Goal: Information Seeking & Learning: Learn about a topic

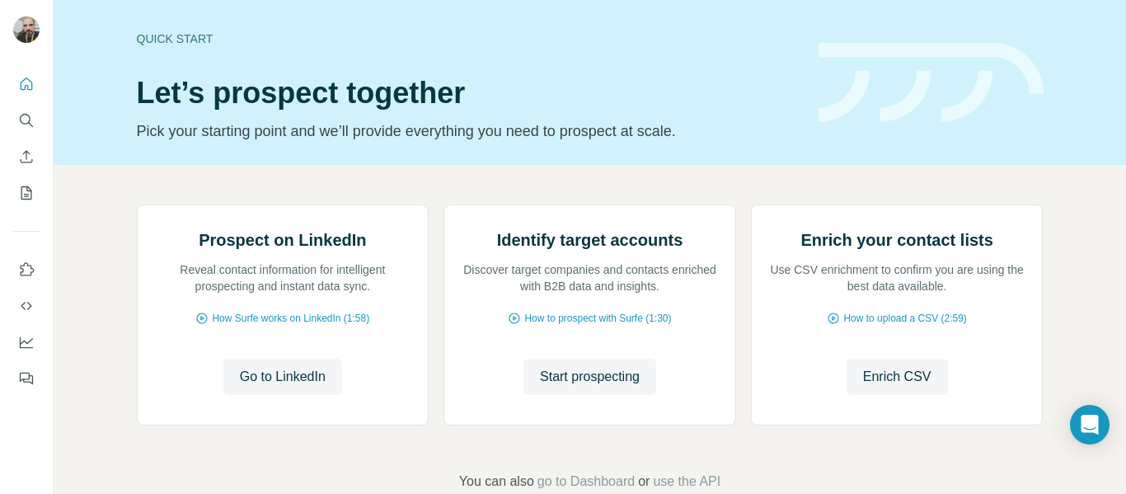
click at [837, 176] on div "Prospect on LinkedIn Reveal contact information for intelligent prospecting and…" at bounding box center [590, 348] width 1072 height 366
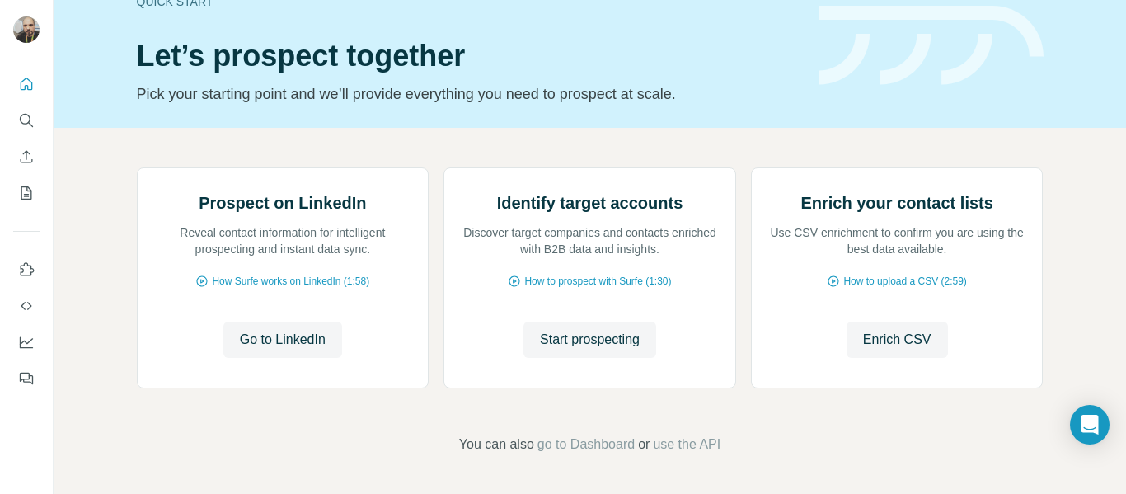
scroll to position [199, 0]
click at [283, 331] on span "Go to LinkedIn" at bounding box center [283, 340] width 86 height 20
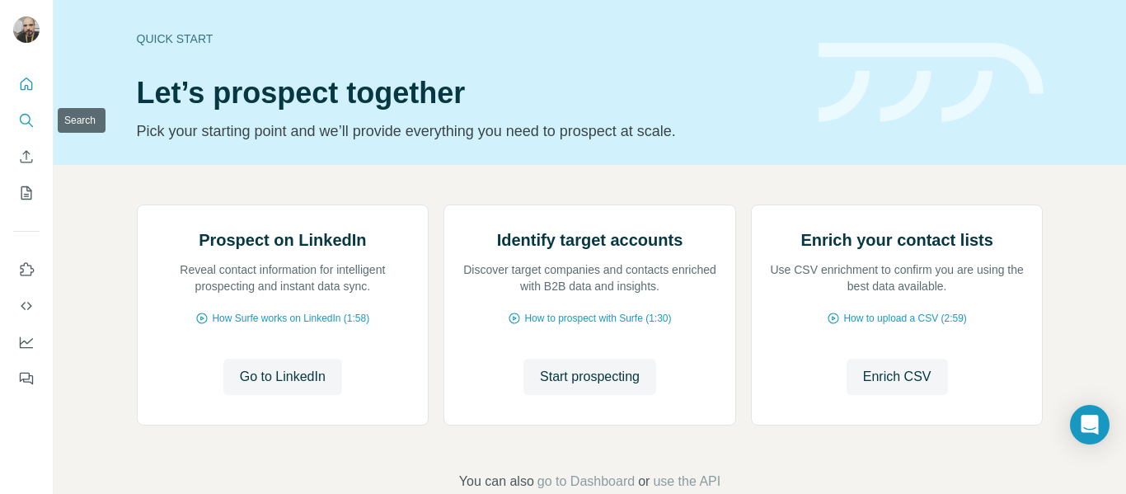
click at [26, 114] on icon "Search" at bounding box center [26, 120] width 16 height 16
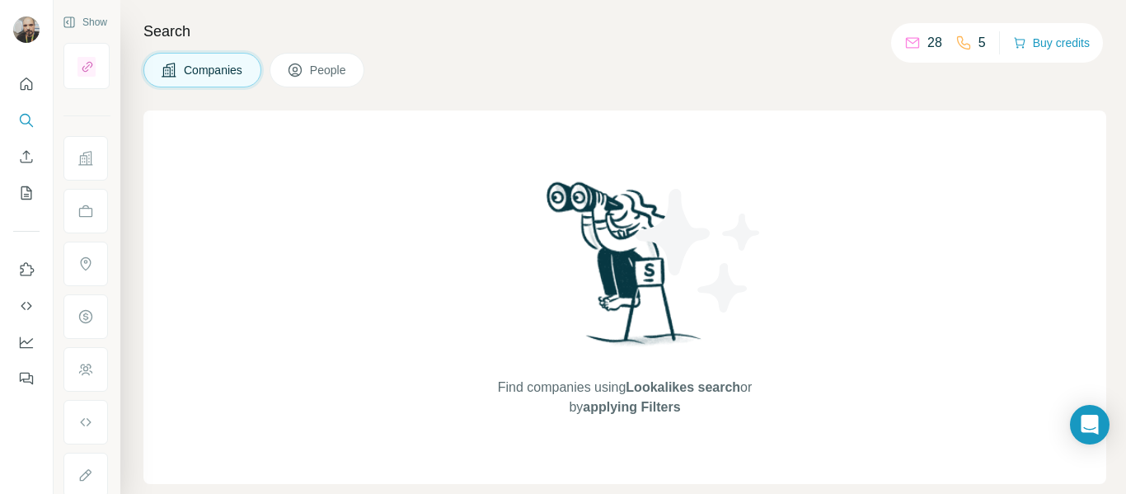
click at [303, 62] on icon at bounding box center [295, 70] width 16 height 16
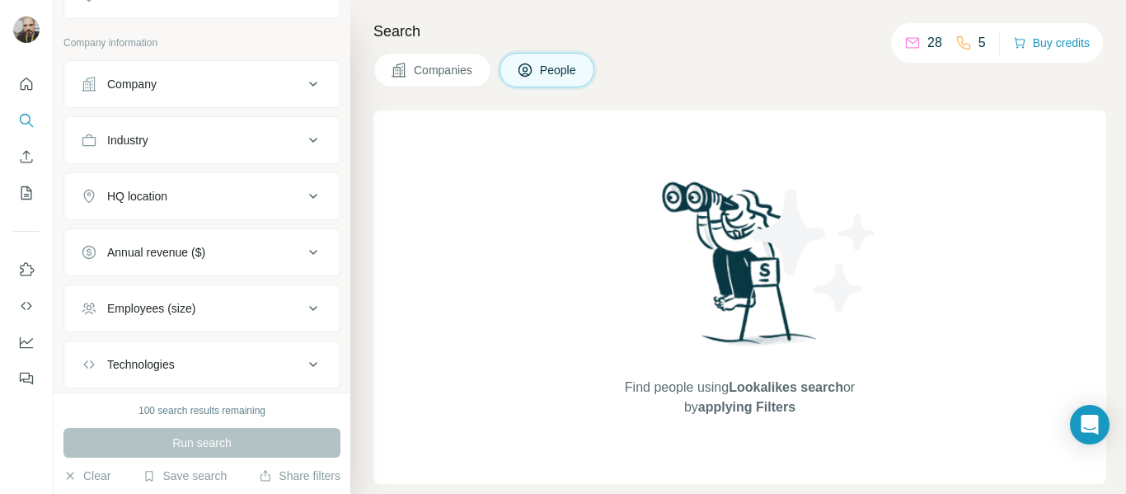
scroll to position [330, 0]
click at [228, 90] on div "Company" at bounding box center [192, 83] width 223 height 16
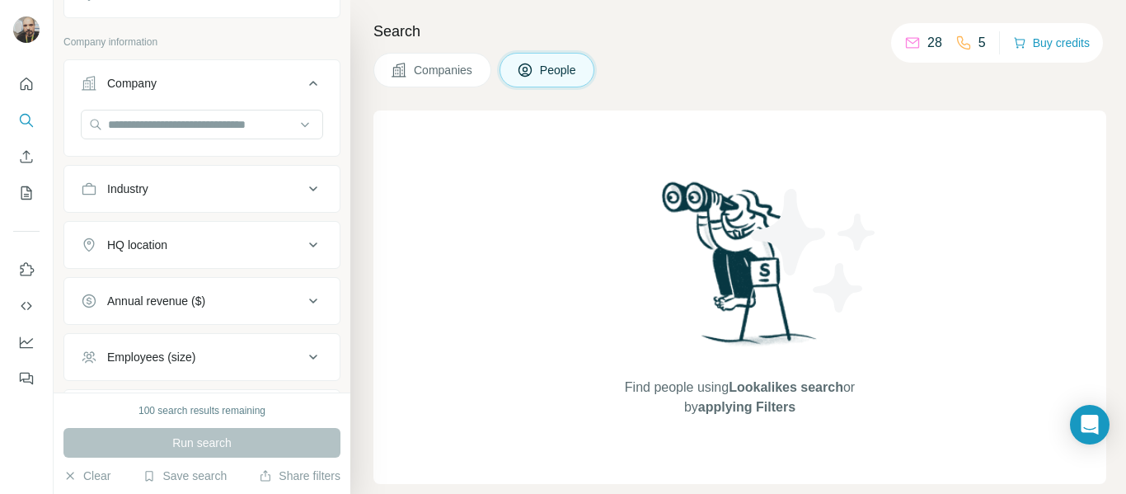
click at [228, 90] on div "Company" at bounding box center [192, 83] width 223 height 16
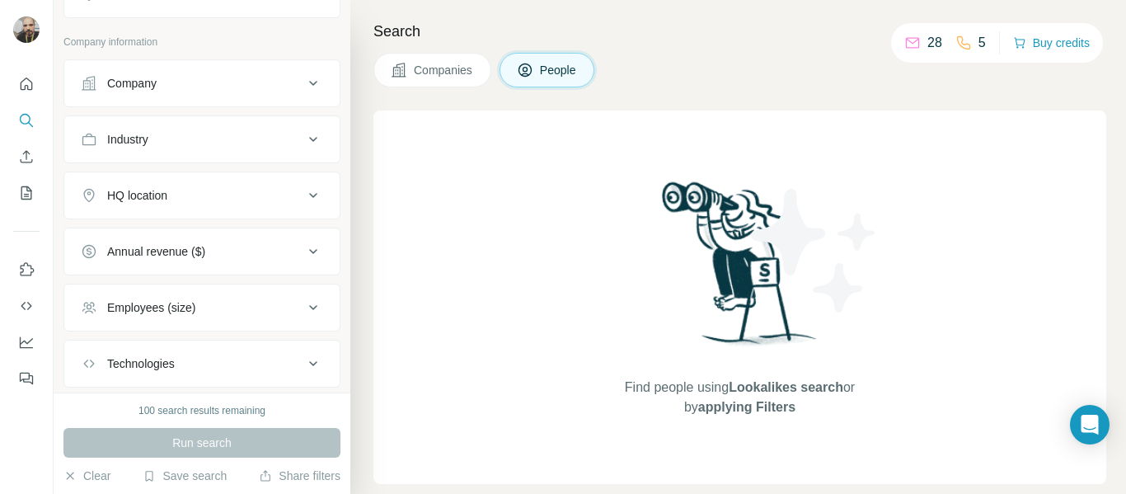
click at [195, 82] on div "Company" at bounding box center [192, 83] width 223 height 16
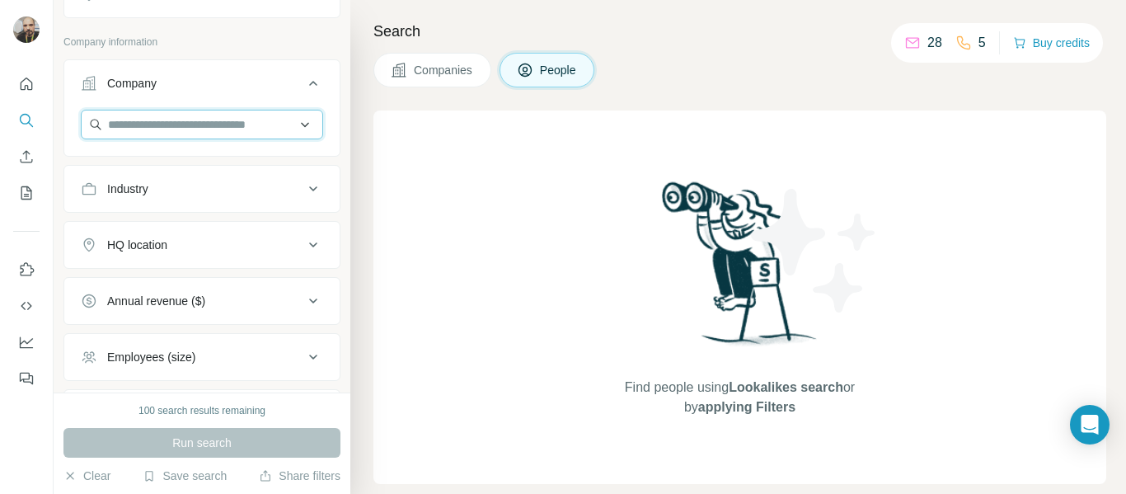
click at [181, 128] on input "text" at bounding box center [202, 125] width 242 height 30
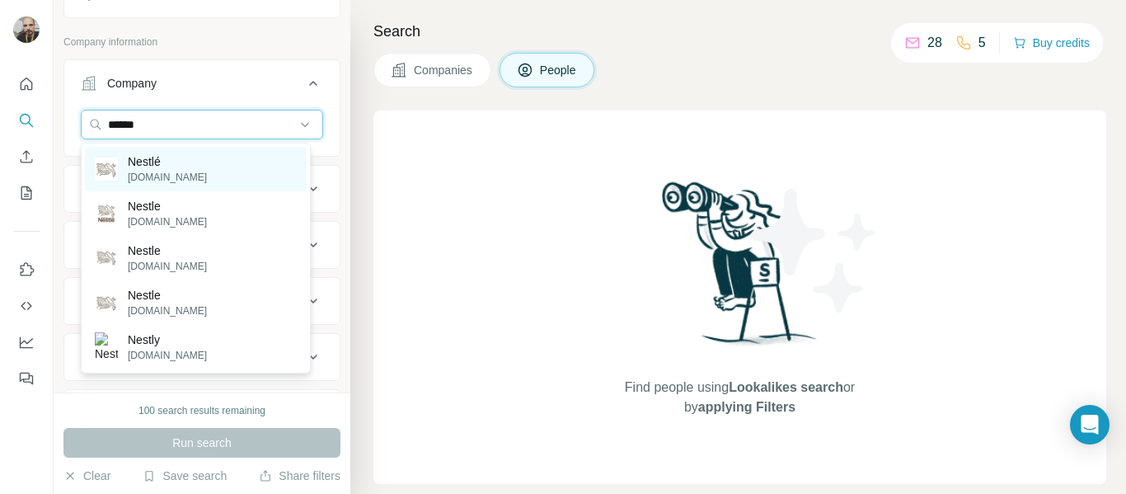
type input "******"
click at [160, 161] on p "Nestlé" at bounding box center [167, 161] width 79 height 16
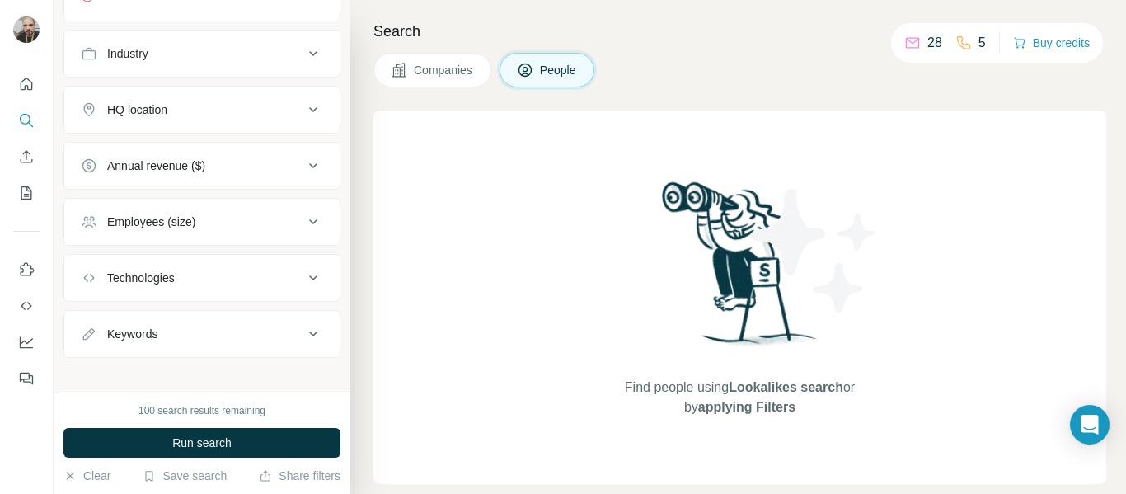
scroll to position [536, 0]
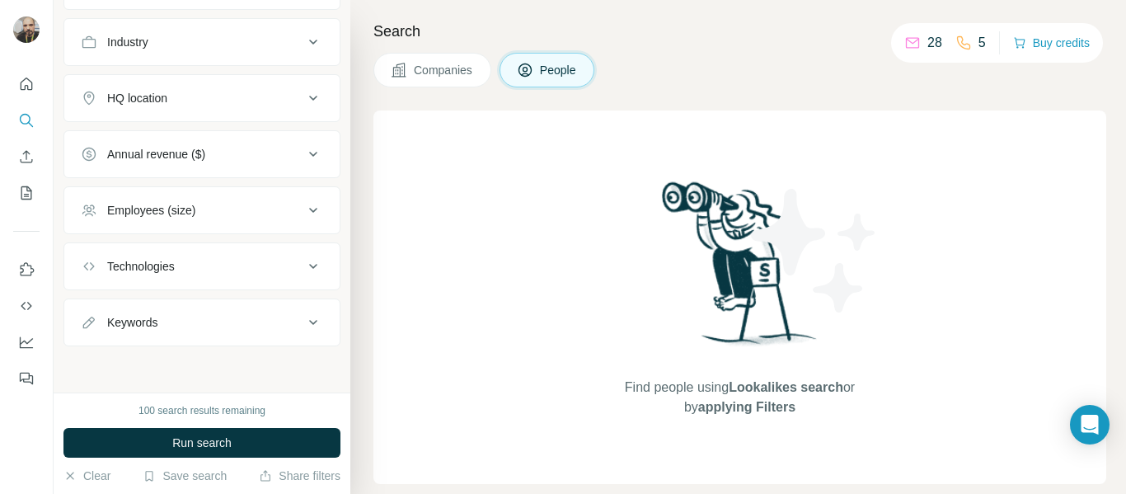
click at [223, 210] on div "Employees (size)" at bounding box center [192, 210] width 223 height 16
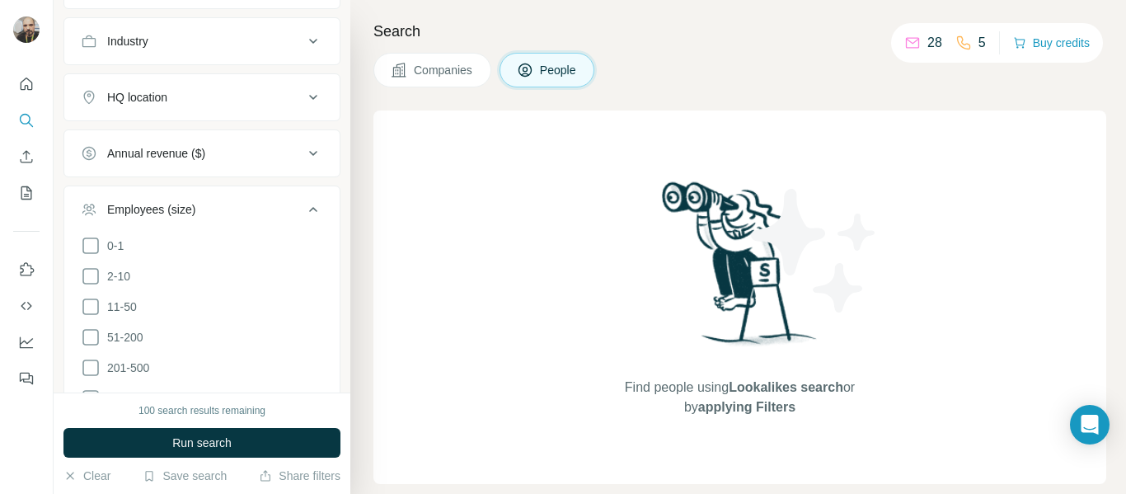
click at [223, 210] on div "Employees (size)" at bounding box center [192, 209] width 223 height 16
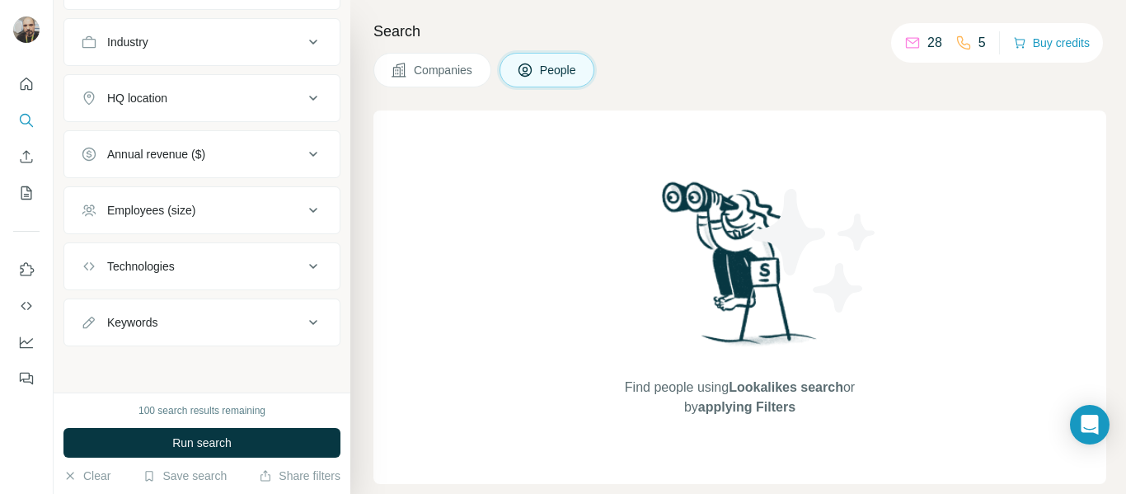
click at [209, 335] on button "Keywords" at bounding box center [201, 322] width 275 height 40
click at [221, 328] on div "Keywords" at bounding box center [192, 321] width 223 height 16
click at [179, 330] on div "Keywords" at bounding box center [192, 322] width 223 height 16
click at [158, 365] on input "text" at bounding box center [185, 363] width 209 height 30
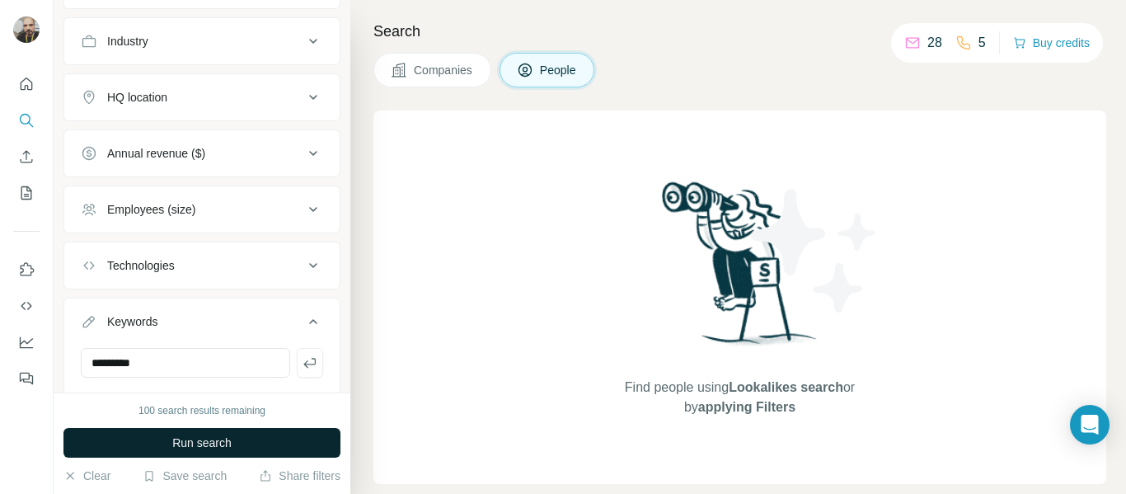
click at [216, 445] on span "Run search" at bounding box center [201, 442] width 59 height 16
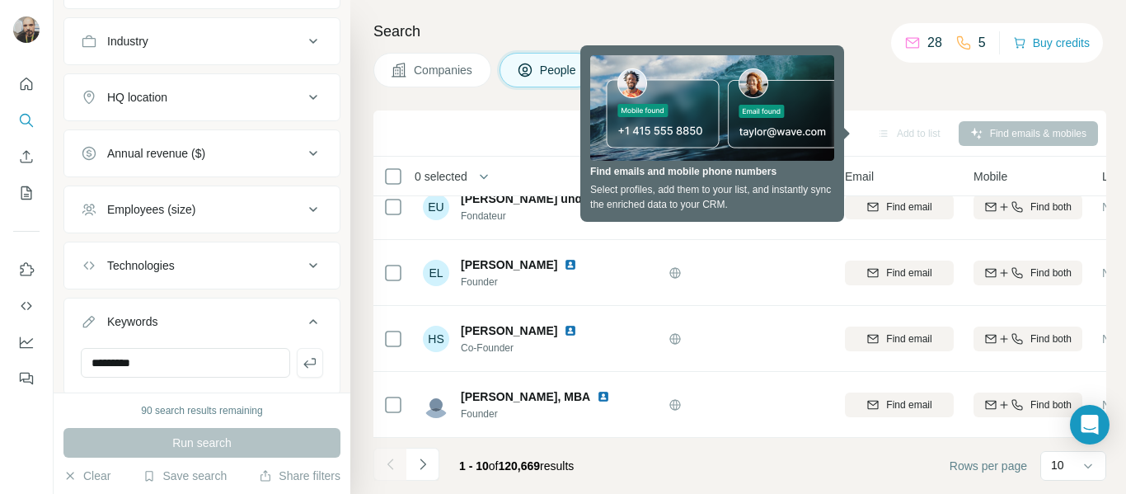
scroll to position [261, 0]
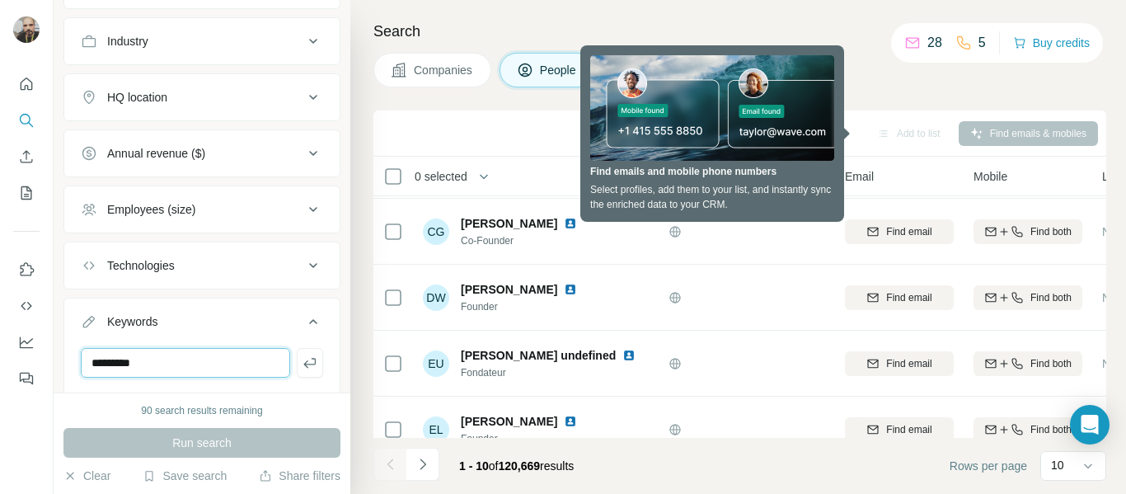
click at [163, 364] on input "*********" at bounding box center [185, 363] width 209 height 30
type input "*******"
click at [173, 443] on div "Run search" at bounding box center [201, 443] width 277 height 30
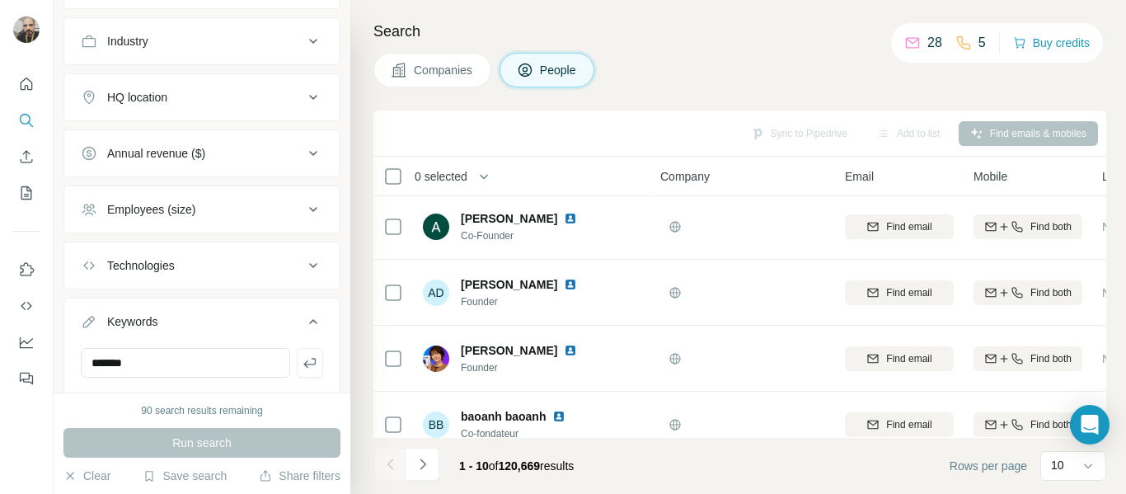
scroll to position [0, 0]
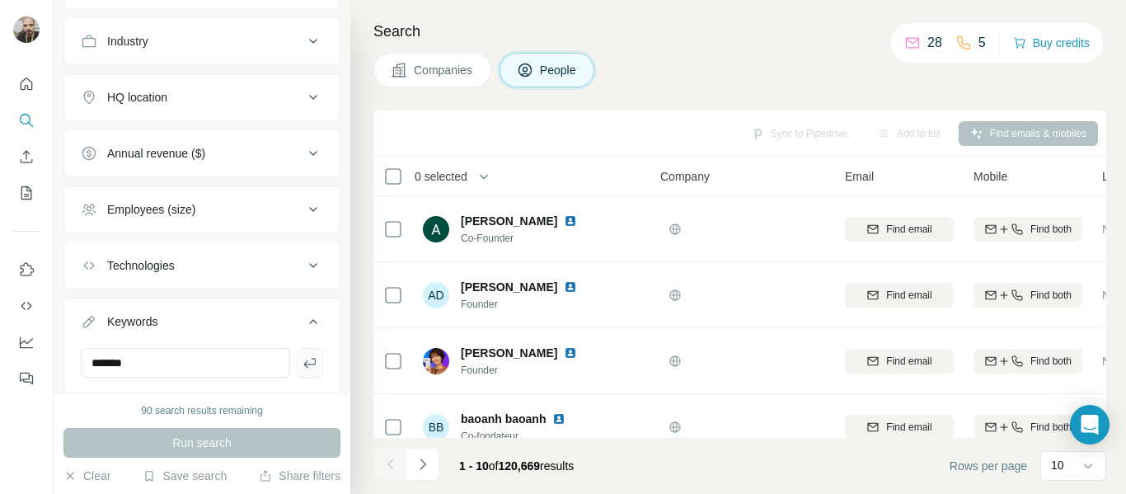
click at [302, 368] on icon "button" at bounding box center [310, 362] width 16 height 16
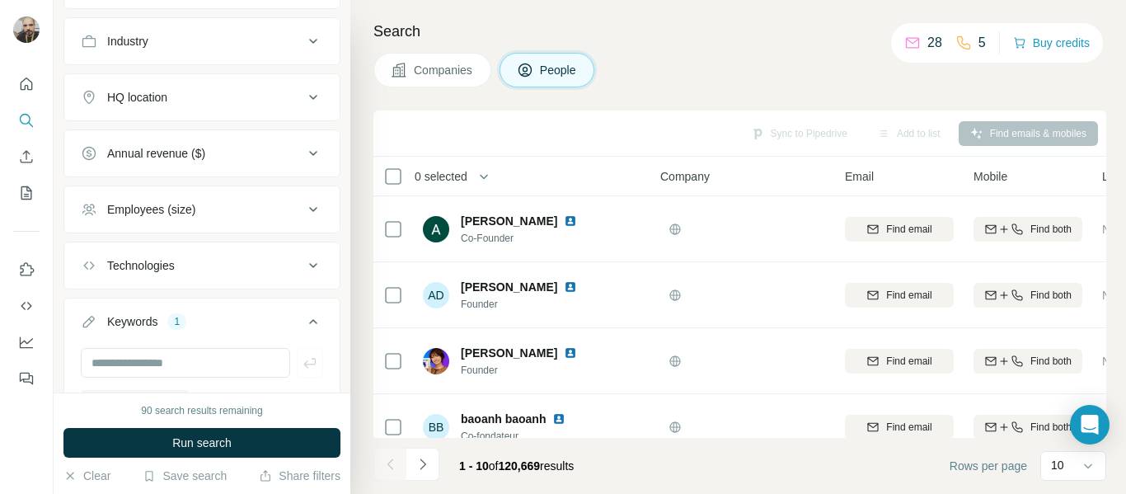
scroll to position [645, 0]
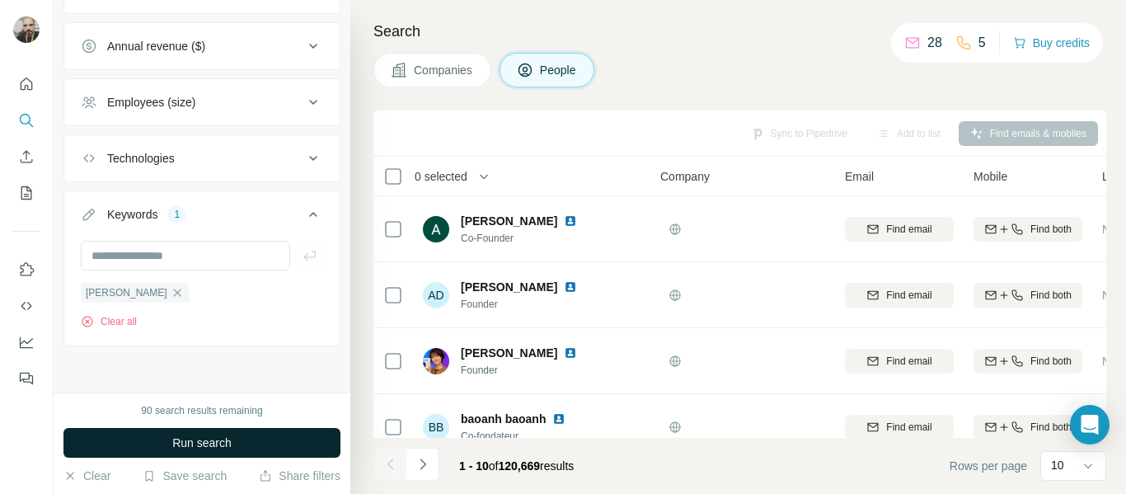
click at [189, 441] on span "Run search" at bounding box center [201, 442] width 59 height 16
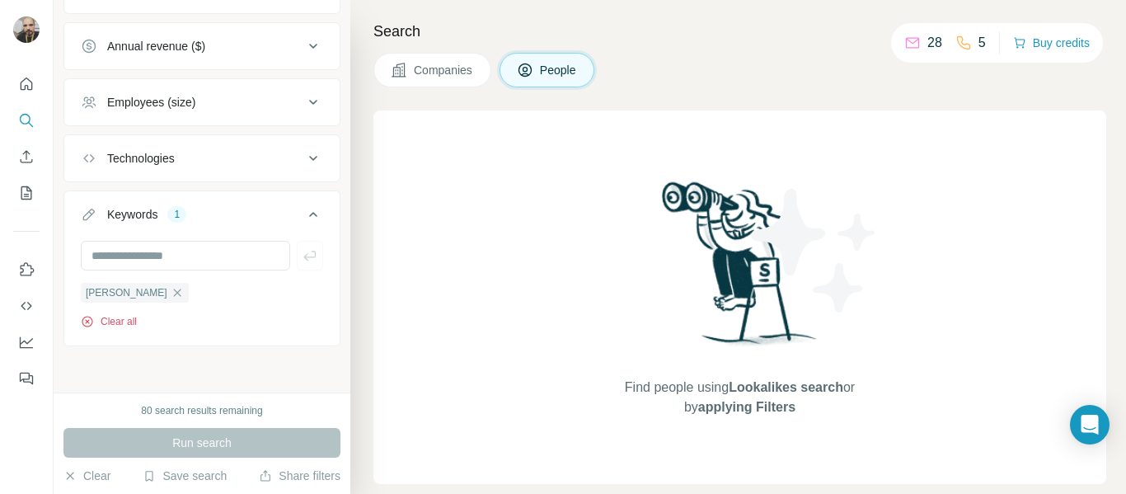
click at [106, 317] on button "Clear all" at bounding box center [109, 321] width 56 height 15
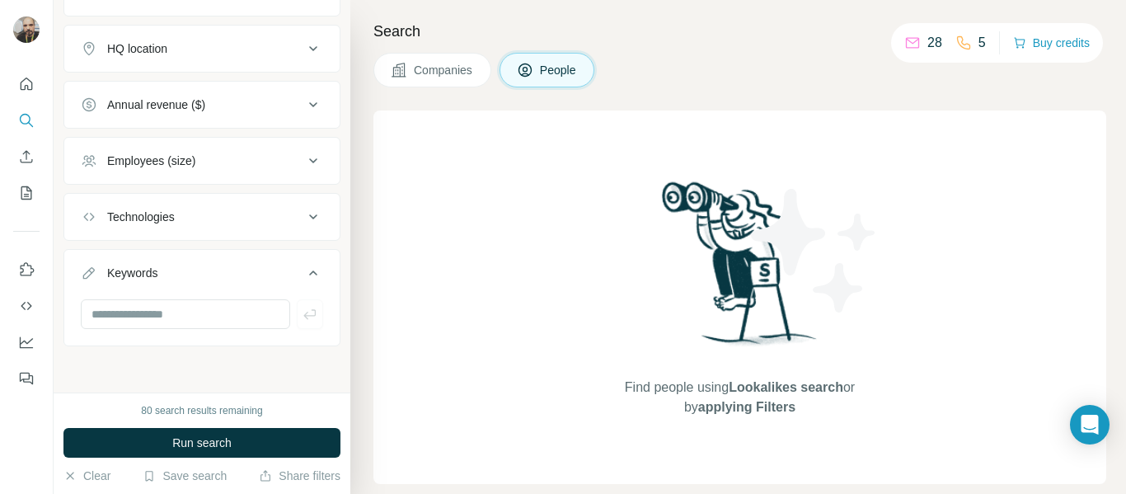
scroll to position [585, 0]
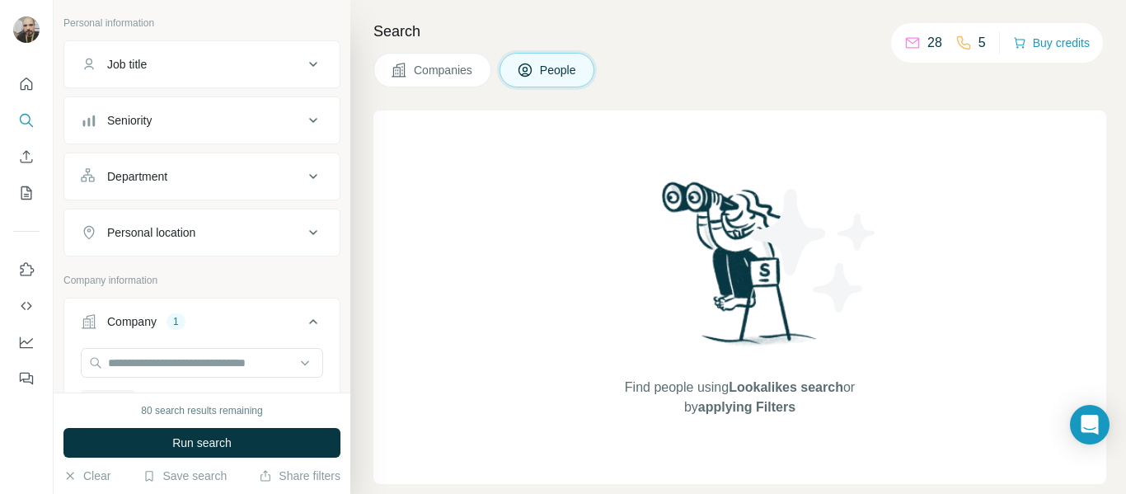
scroll to position [91, 0]
click at [194, 63] on div "Job title" at bounding box center [192, 65] width 223 height 16
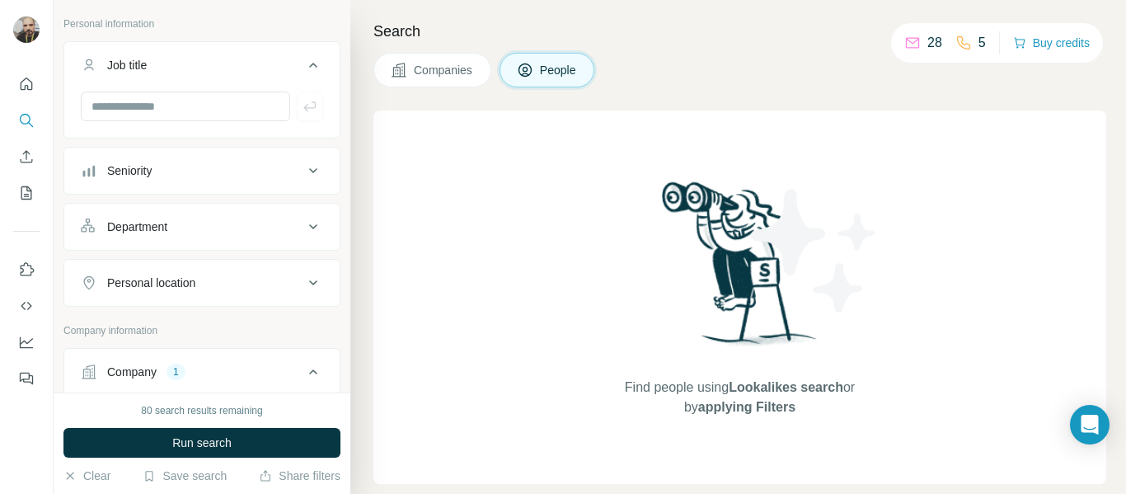
click at [194, 63] on div "Job title" at bounding box center [192, 65] width 223 height 16
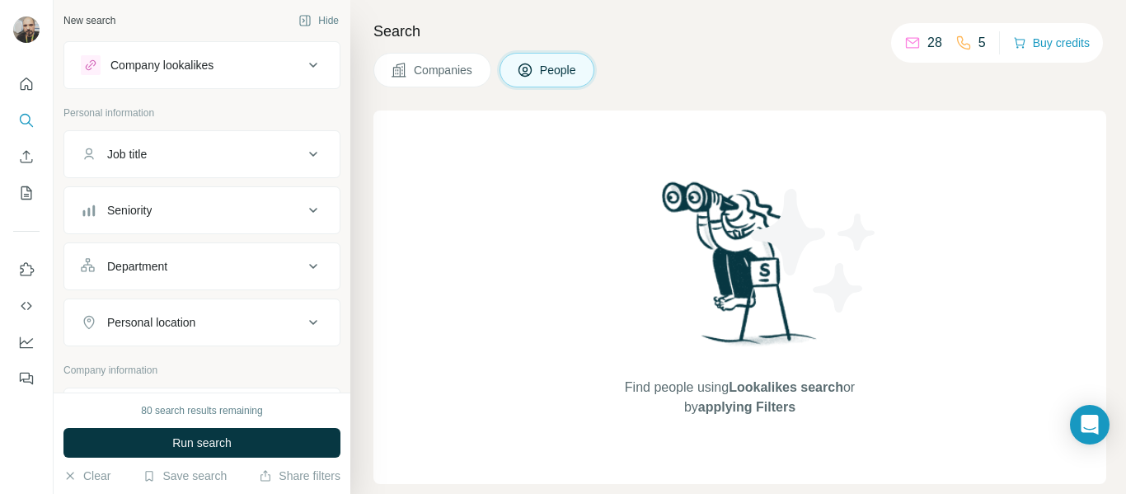
scroll to position [0, 0]
click at [220, 61] on div "Company lookalikes" at bounding box center [192, 67] width 223 height 20
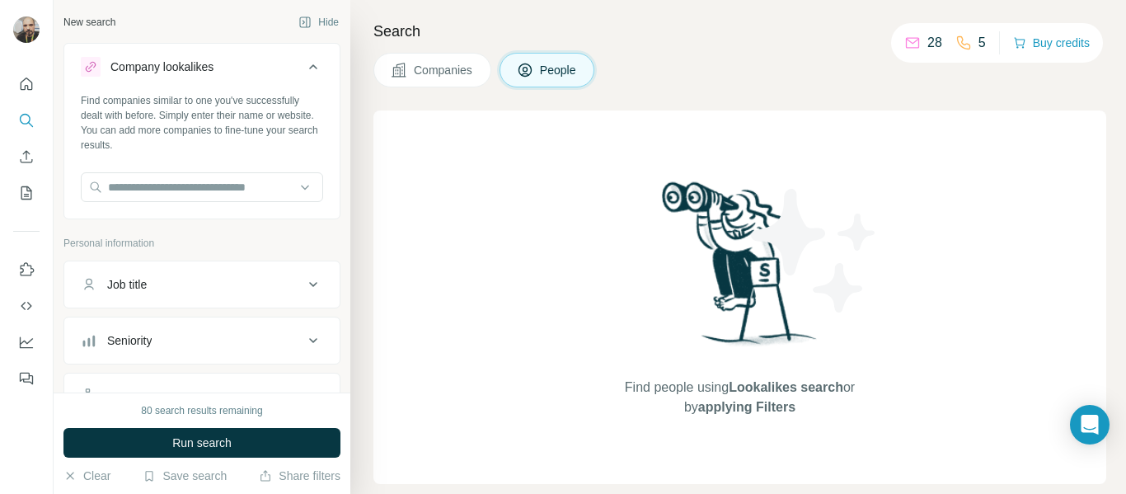
click at [220, 61] on div "Company lookalikes" at bounding box center [192, 67] width 223 height 20
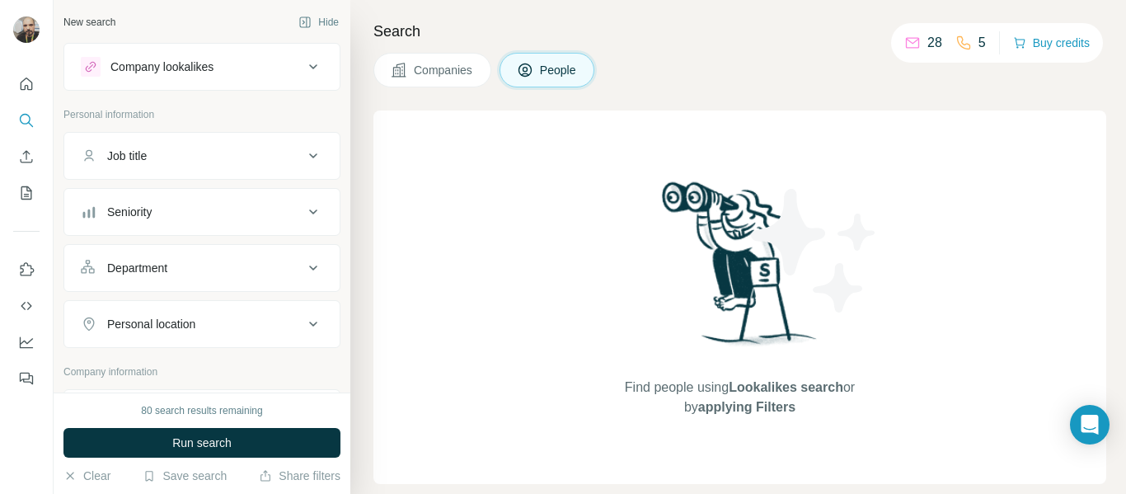
click at [610, 181] on div "Find people using Lookalikes search or by applying Filters" at bounding box center [740, 296] width 297 height 373
click at [303, 217] on icon at bounding box center [313, 212] width 20 height 20
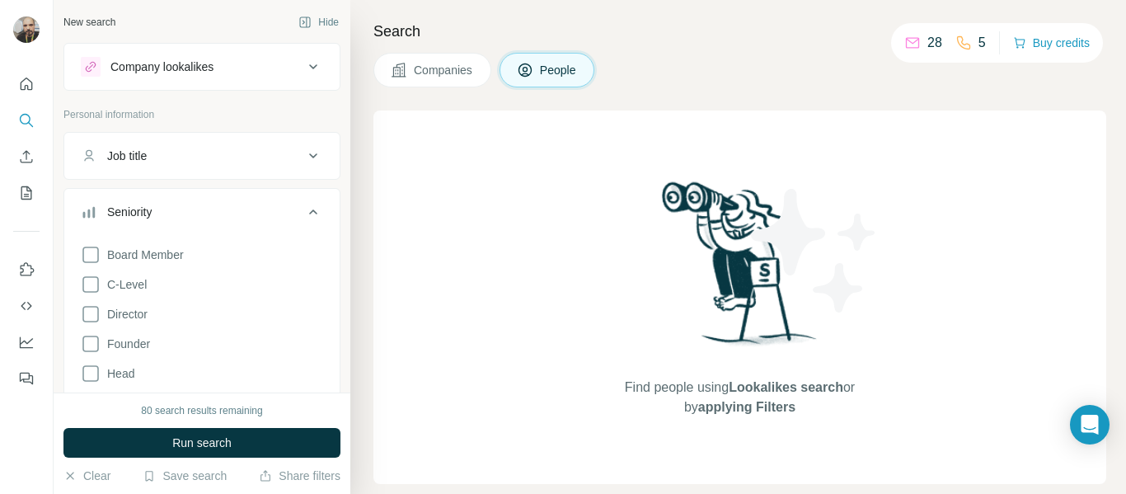
click at [303, 217] on icon at bounding box center [313, 212] width 20 height 20
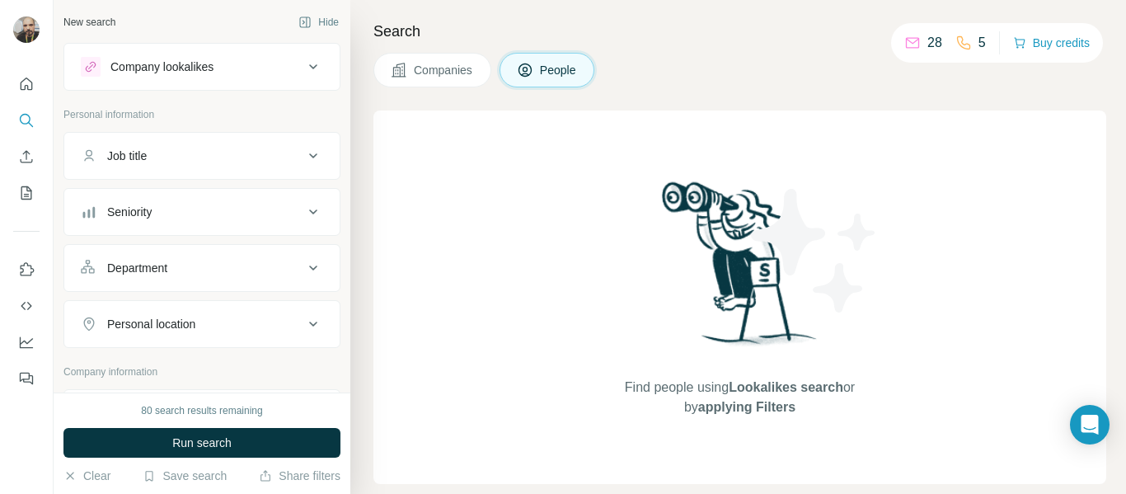
click at [309, 266] on icon at bounding box center [313, 267] width 8 height 5
click at [304, 266] on icon at bounding box center [313, 268] width 20 height 20
click at [303, 328] on icon at bounding box center [313, 324] width 20 height 20
click at [309, 323] on icon at bounding box center [313, 323] width 8 height 5
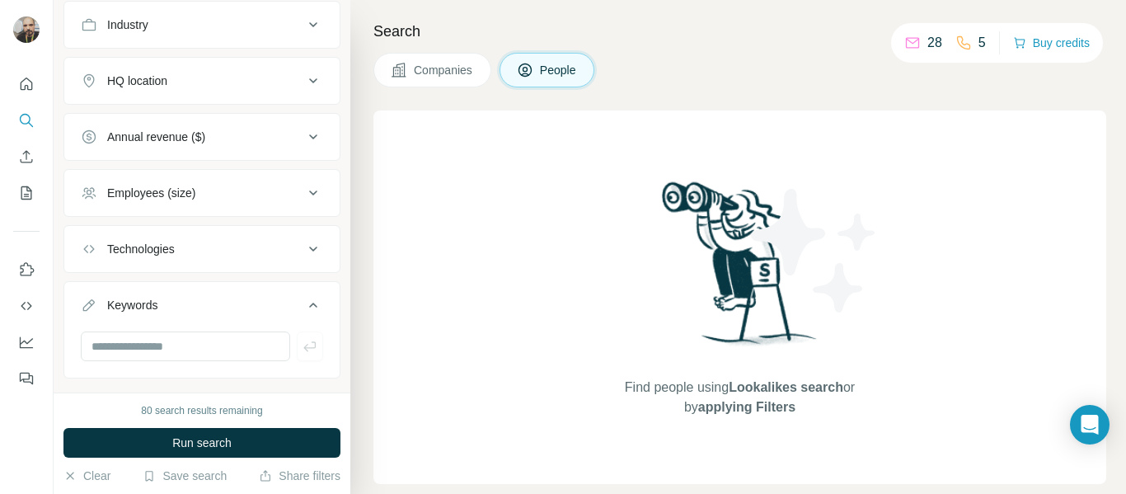
scroll to position [585, 0]
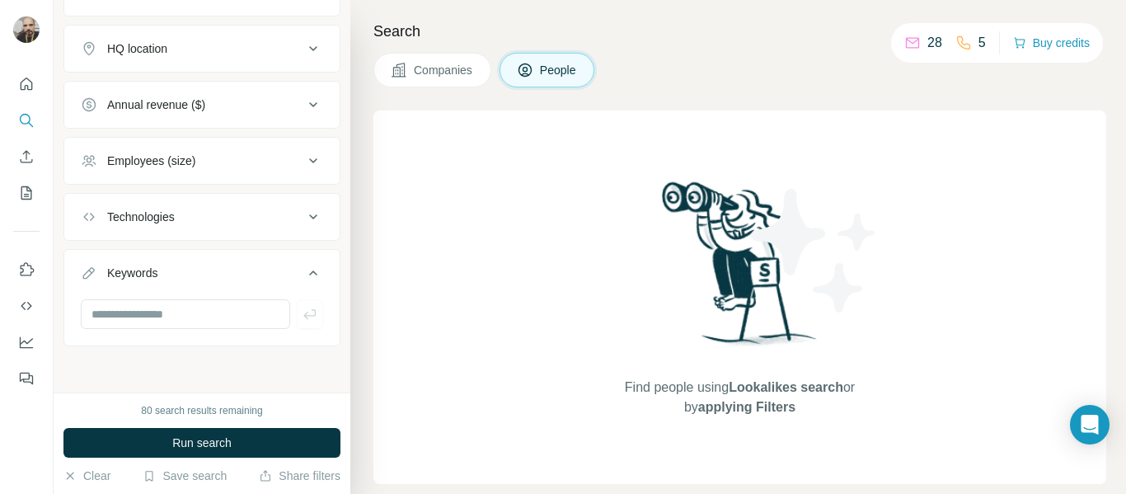
click at [303, 219] on icon at bounding box center [313, 217] width 20 height 20
click at [303, 219] on icon at bounding box center [313, 216] width 20 height 20
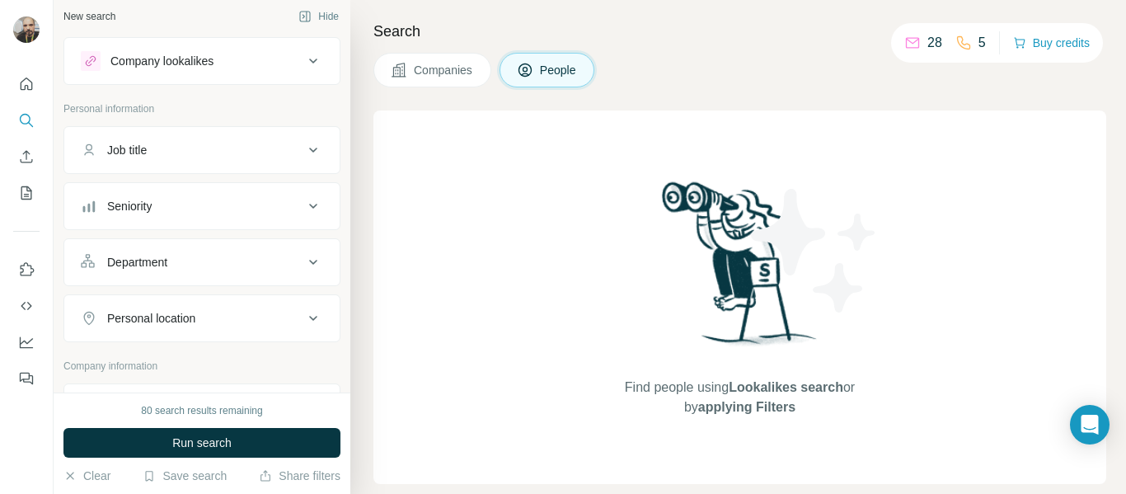
scroll to position [0, 0]
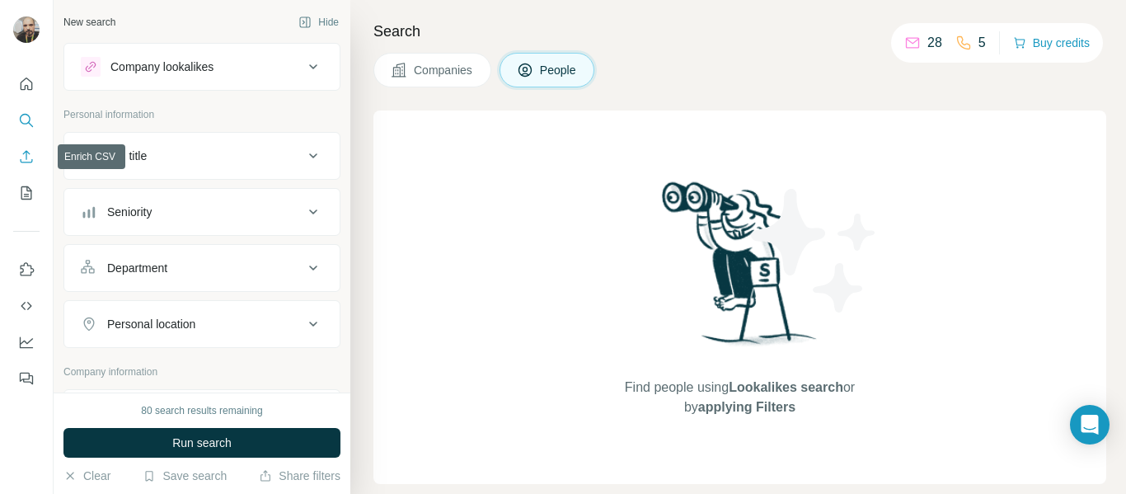
click at [23, 157] on icon "Enrich CSV" at bounding box center [26, 156] width 16 height 16
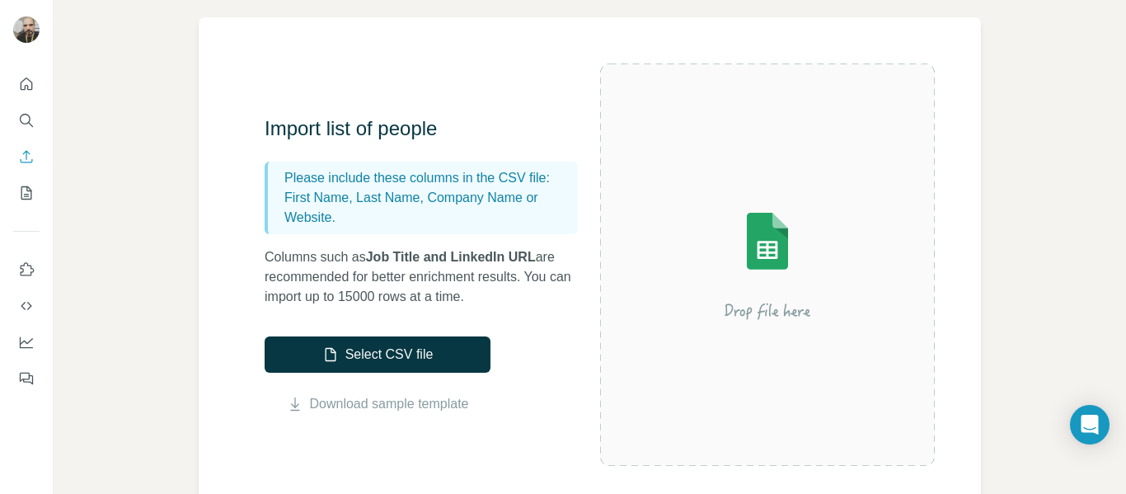
scroll to position [82, 0]
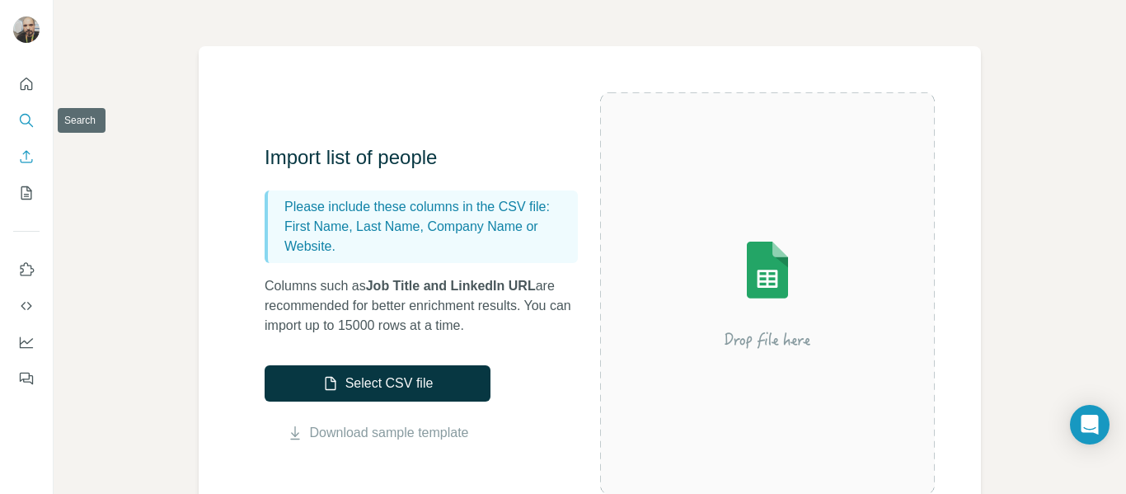
click at [30, 116] on icon "Search" at bounding box center [26, 120] width 16 height 16
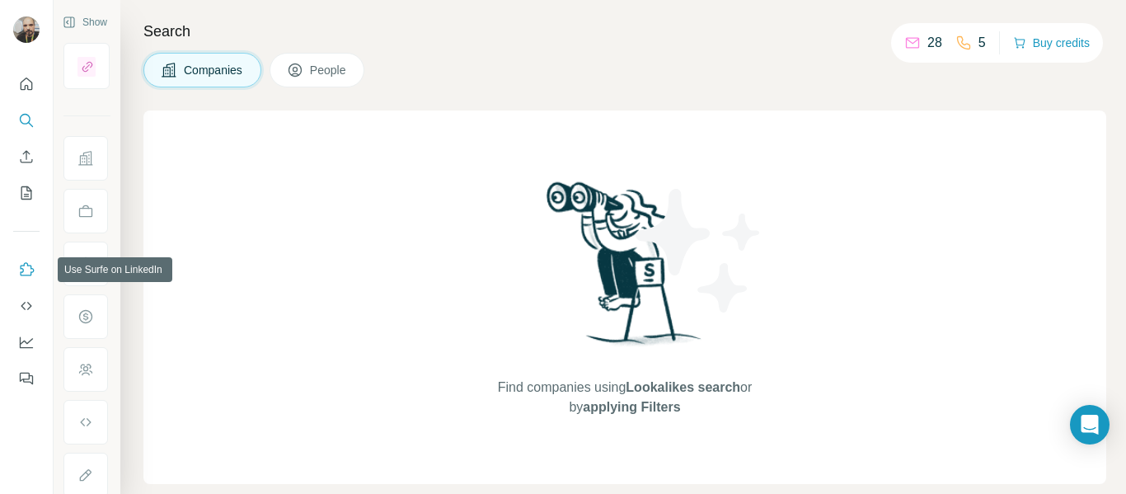
click at [30, 266] on icon "Use Surfe on LinkedIn" at bounding box center [26, 269] width 16 height 16
